Goal: Task Accomplishment & Management: Use online tool/utility

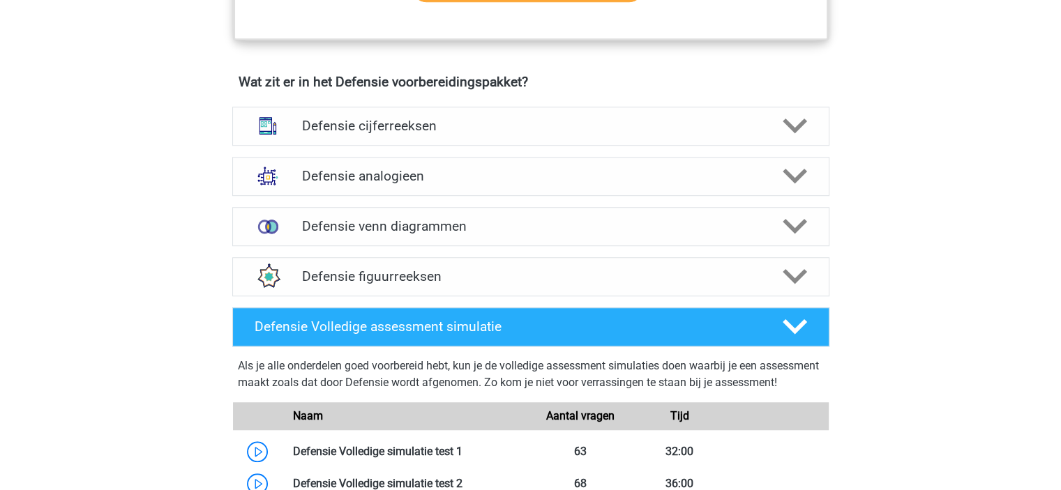
scroll to position [995, 0]
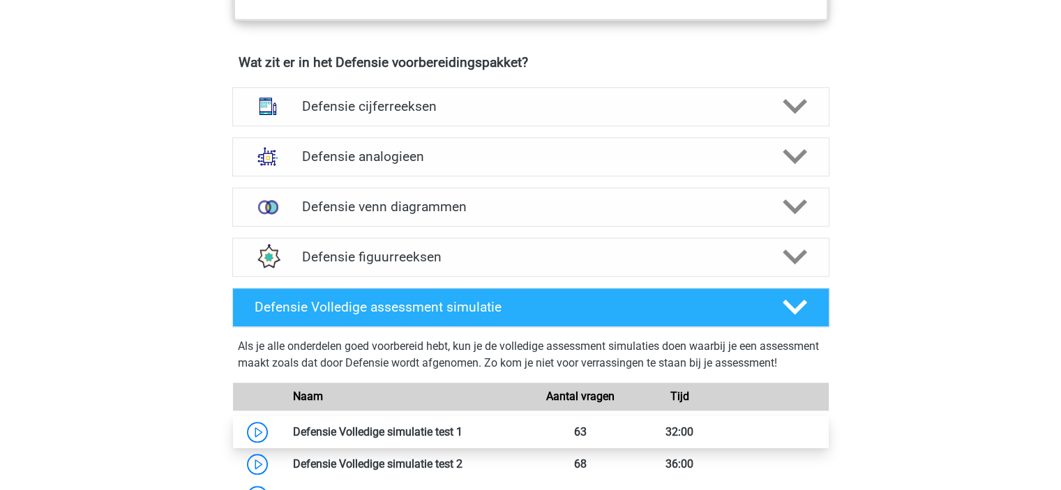
click at [462, 439] on link at bounding box center [462, 431] width 0 height 13
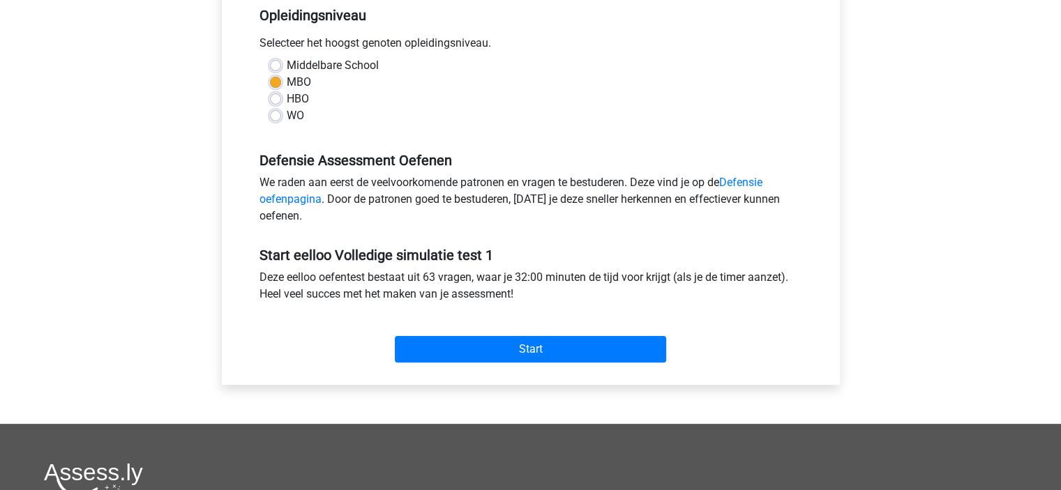
scroll to position [310, 0]
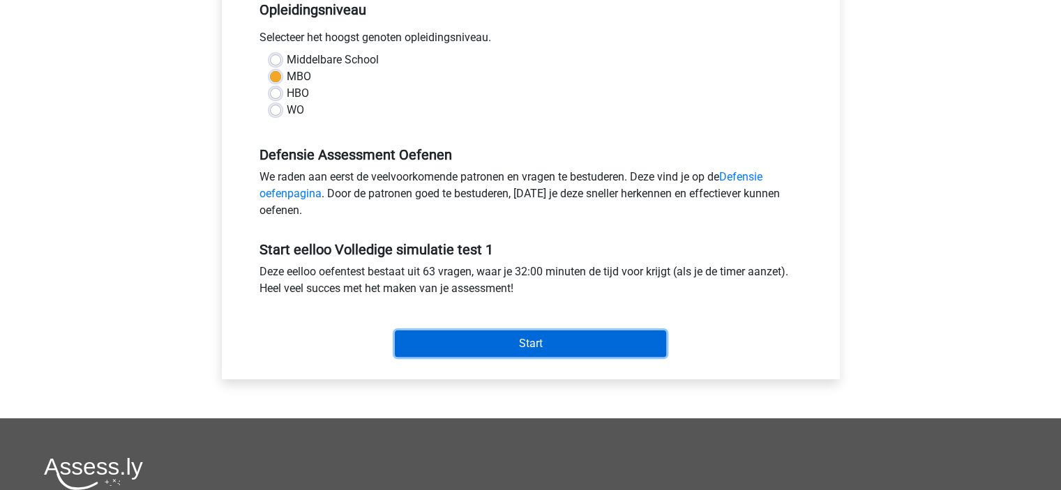
click at [566, 342] on input "Start" at bounding box center [530, 344] width 271 height 27
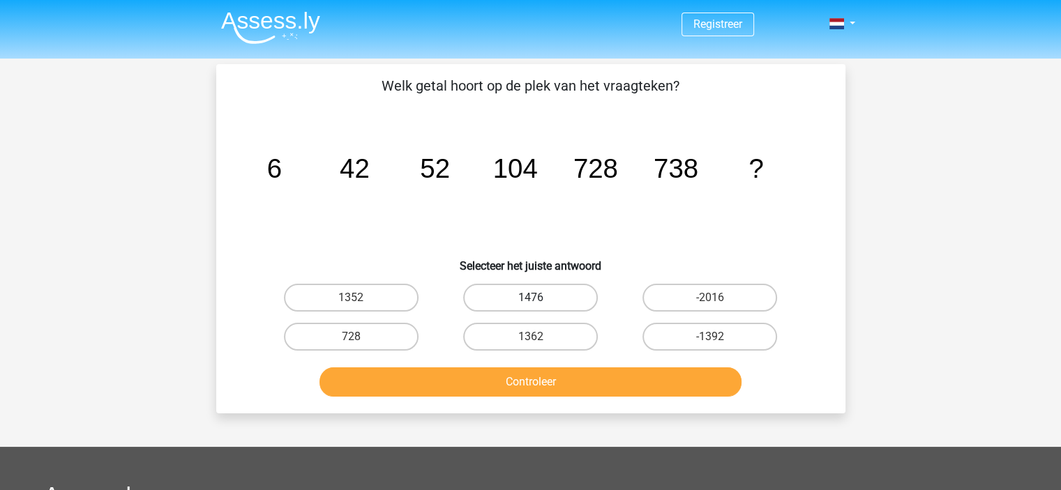
click at [556, 295] on label "1476" at bounding box center [530, 298] width 135 height 28
click at [539, 298] on input "1476" at bounding box center [534, 302] width 9 height 9
radio input "true"
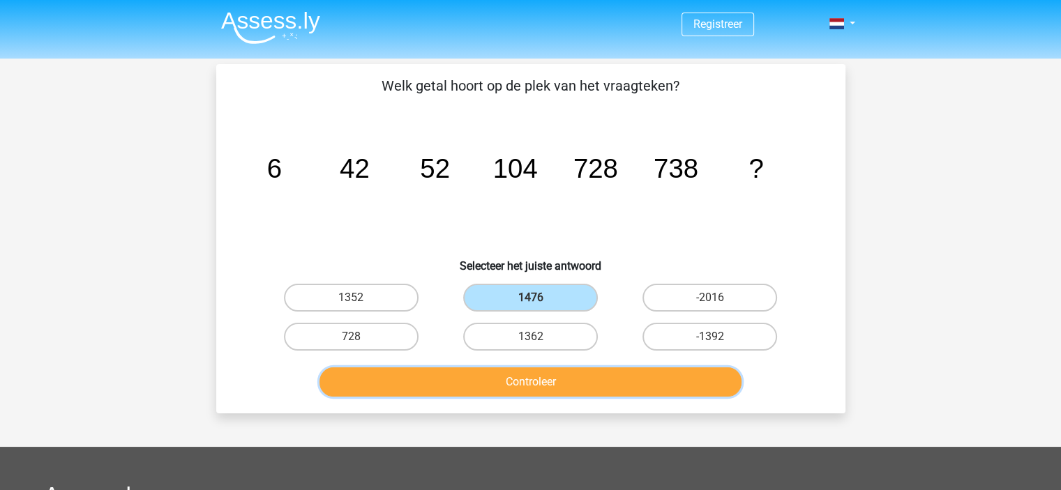
click at [559, 389] on button "Controleer" at bounding box center [530, 382] width 422 height 29
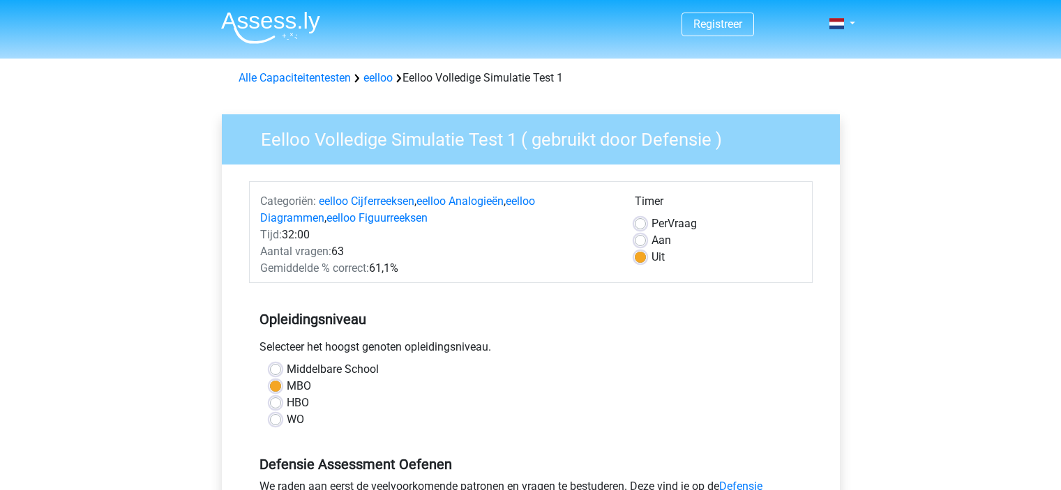
scroll to position [310, 0]
